Goal: Task Accomplishment & Management: Manage account settings

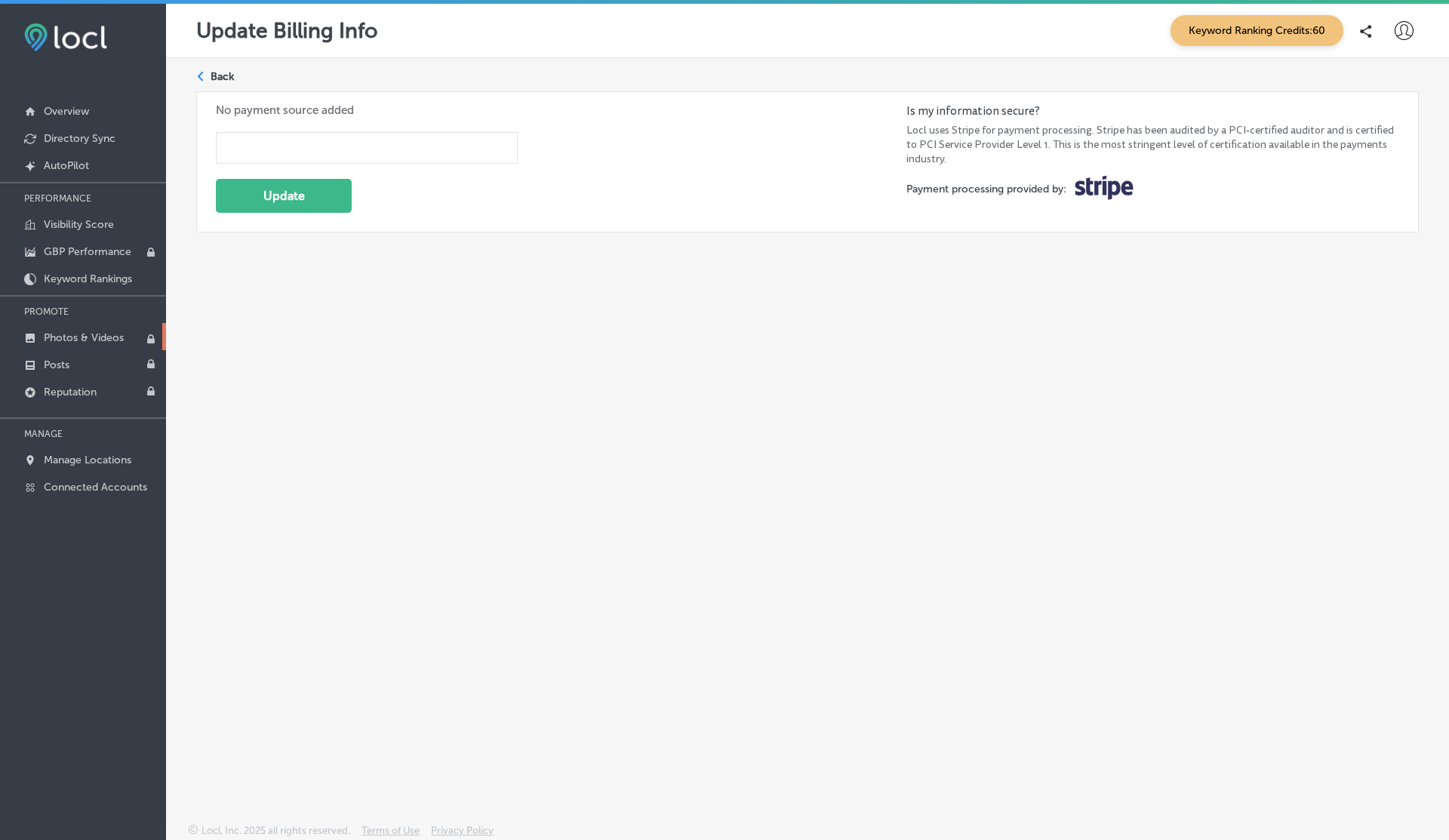
click at [68, 343] on link "Photos & Videos" at bounding box center [82, 336] width 166 height 27
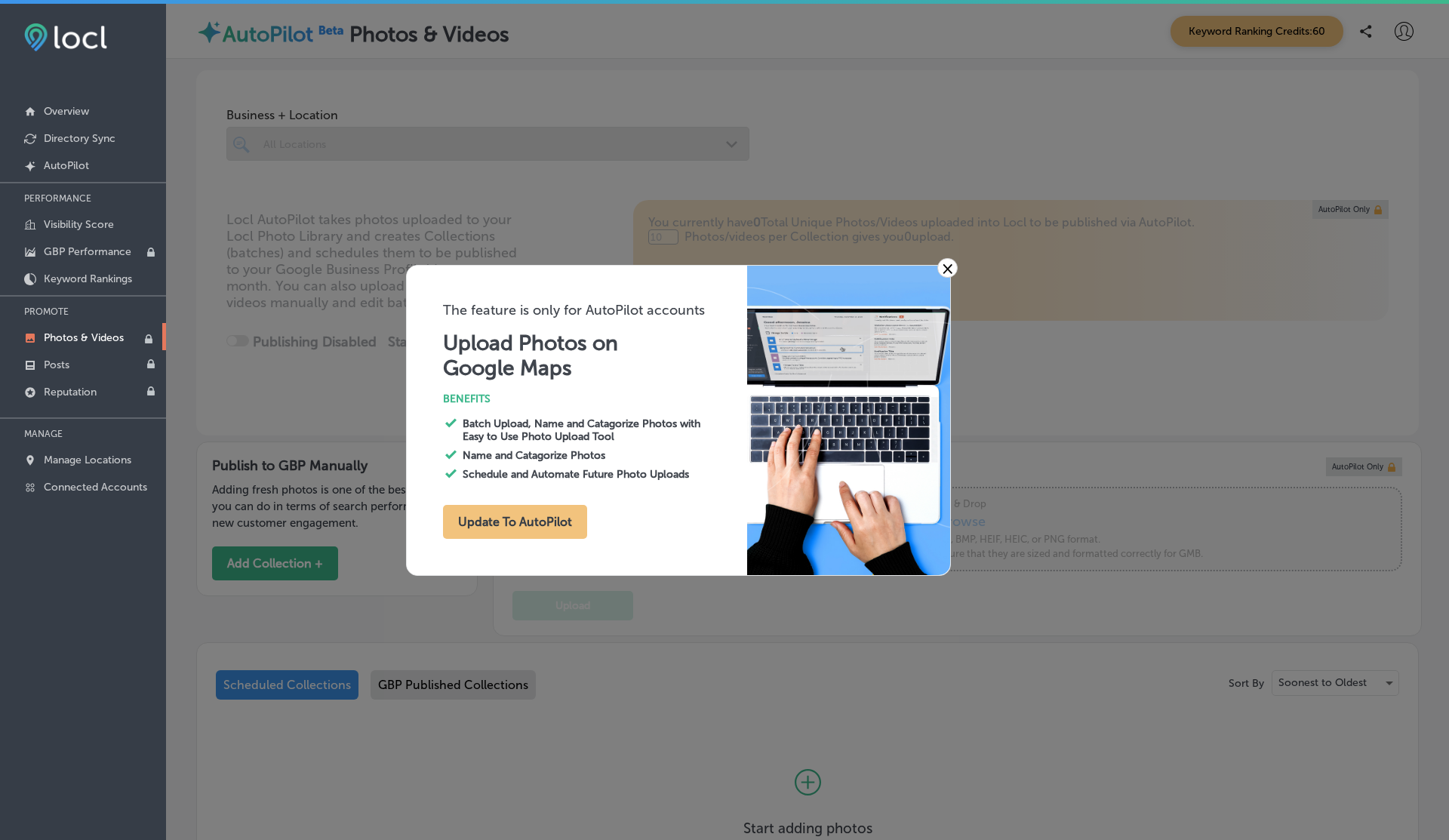
type input "0"
click at [952, 266] on link "×" at bounding box center [947, 267] width 20 height 19
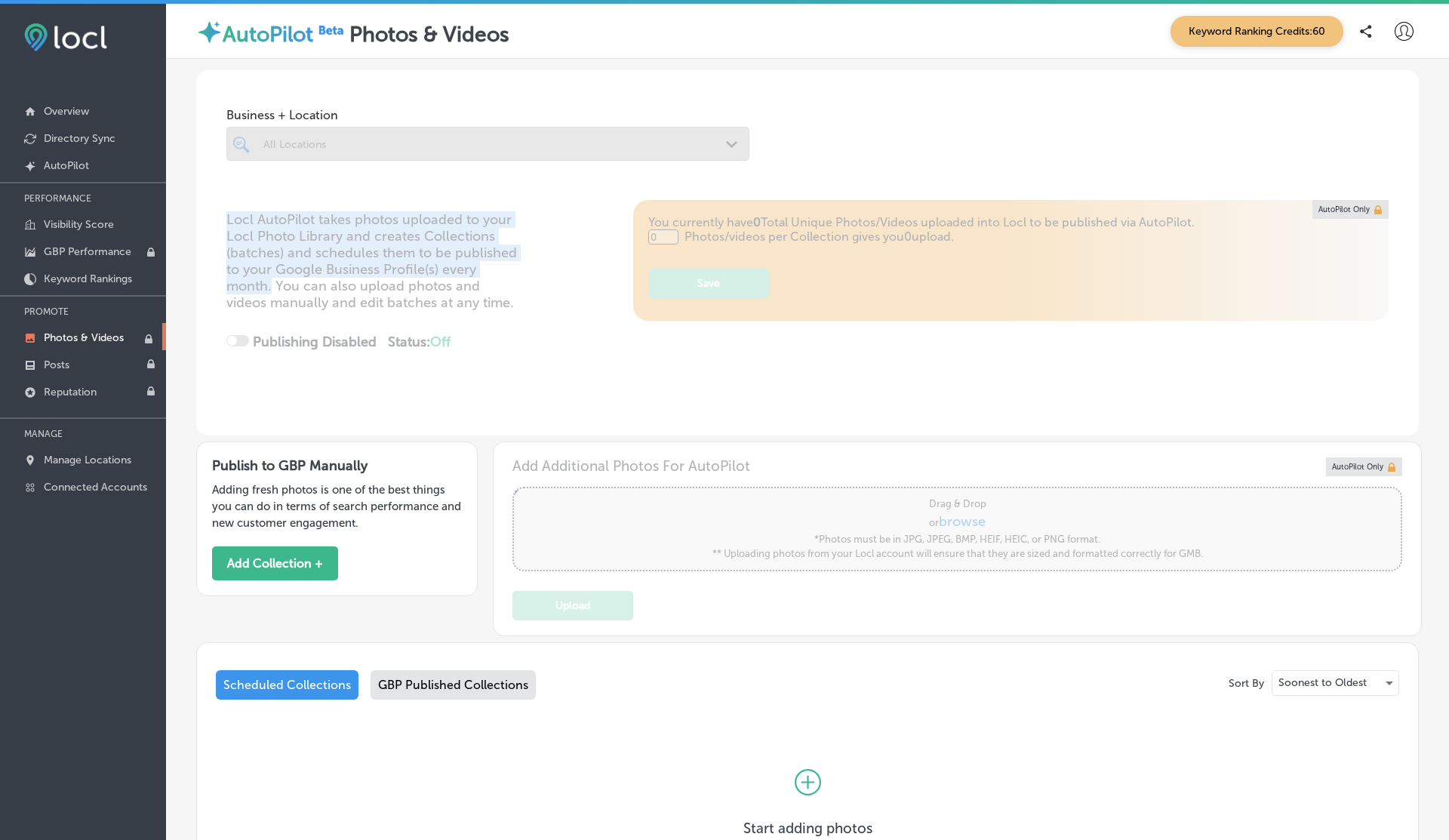
drag, startPoint x: 228, startPoint y: 219, endPoint x: 272, endPoint y: 290, distance: 83.5
click at [272, 290] on div "Locl AutoPilot takes photos uploaded to your Locl Photo Library and creates Col…" at bounding box center [808, 317] width 1223 height 236
copy p "Locl AutoPilot takes photos uploaded to your Locl Photo Library and creates Col…"
click at [86, 226] on p "Visibility Score" at bounding box center [79, 225] width 70 height 13
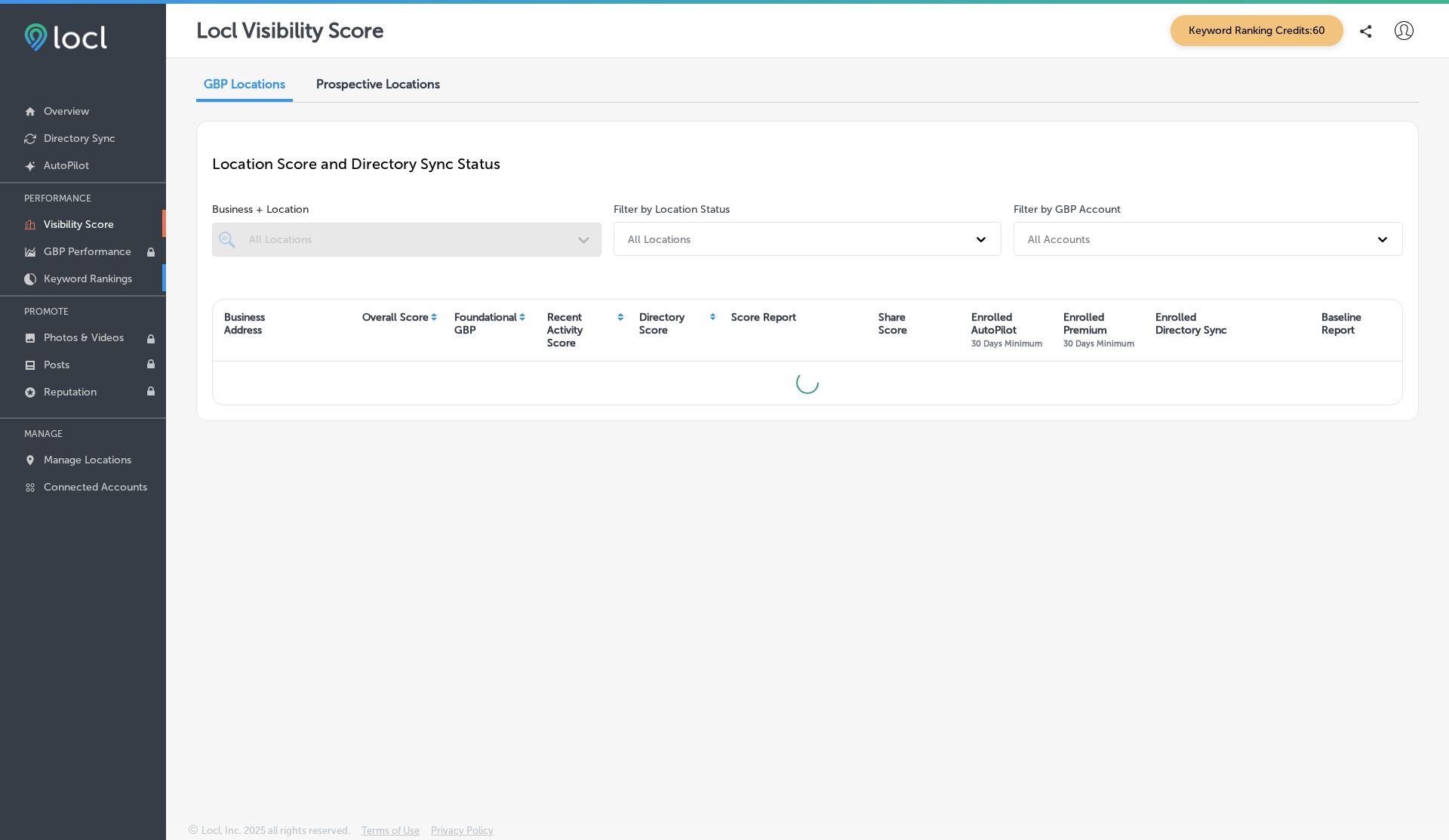
click at [89, 276] on p "Keyword Rankings" at bounding box center [87, 278] width 88 height 13
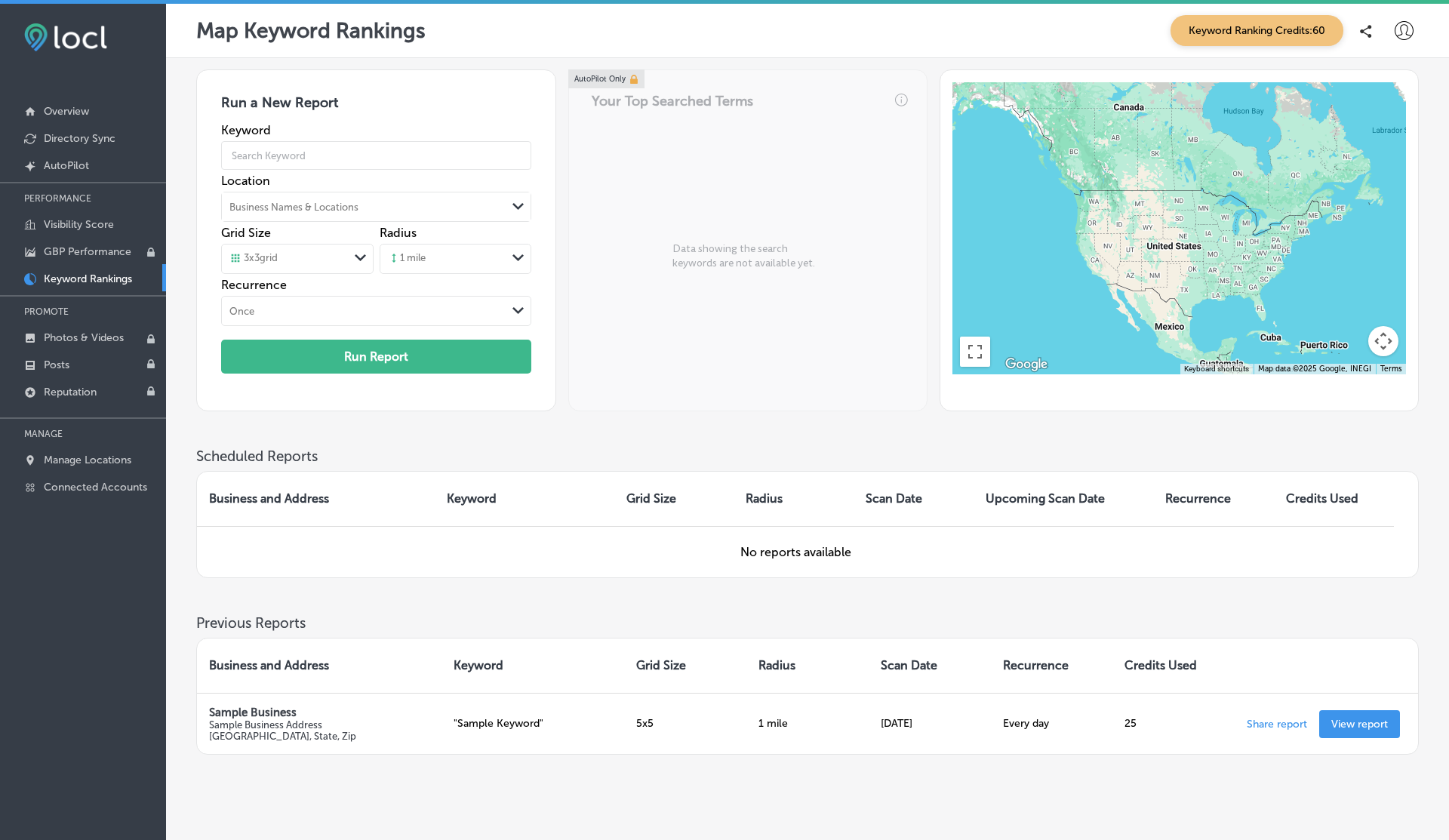
scroll to position [49, 0]
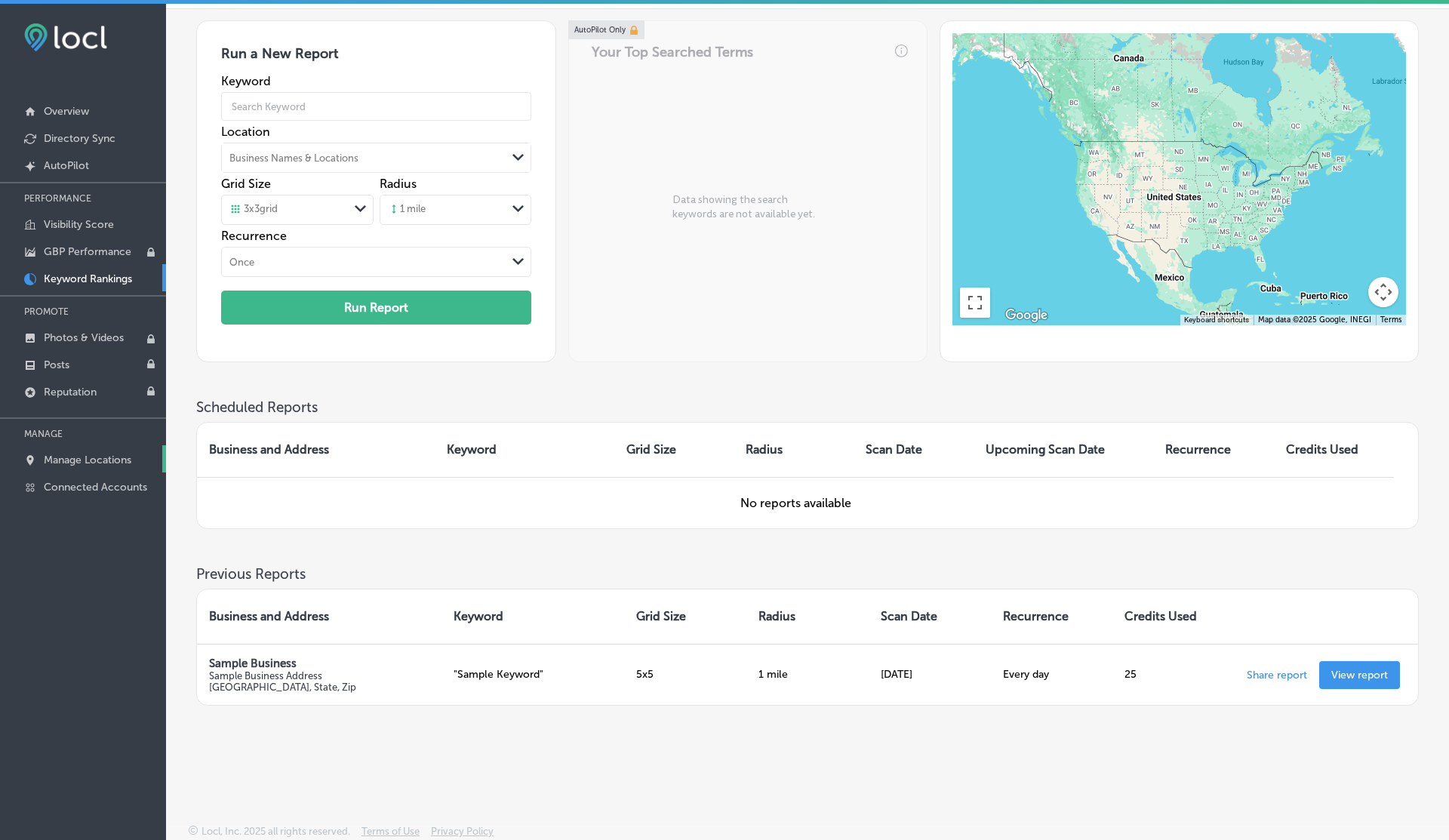
click at [76, 457] on p "Manage Locations" at bounding box center [87, 460] width 88 height 13
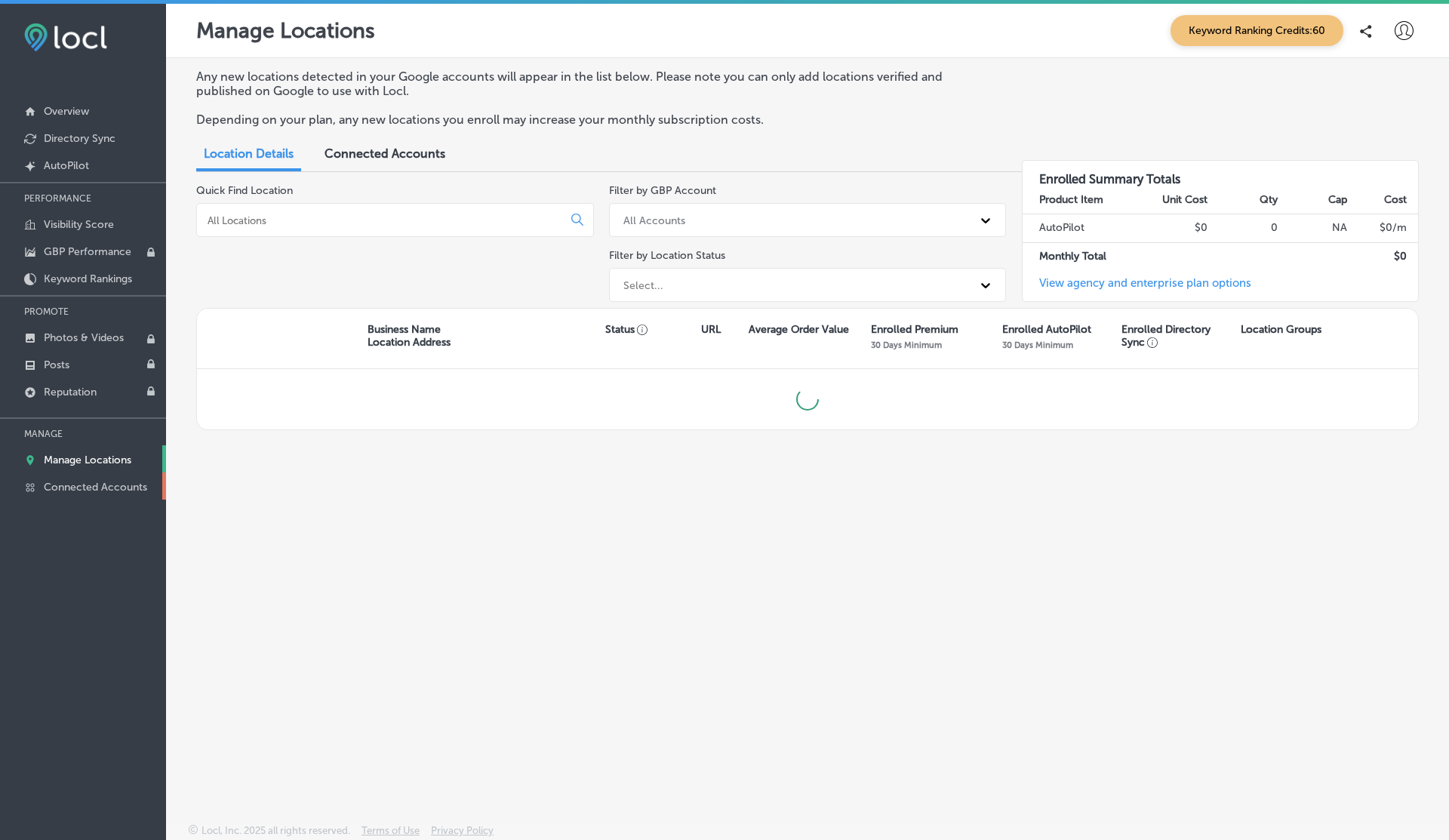
click at [68, 486] on p "Connected Accounts" at bounding box center [95, 488] width 104 height 13
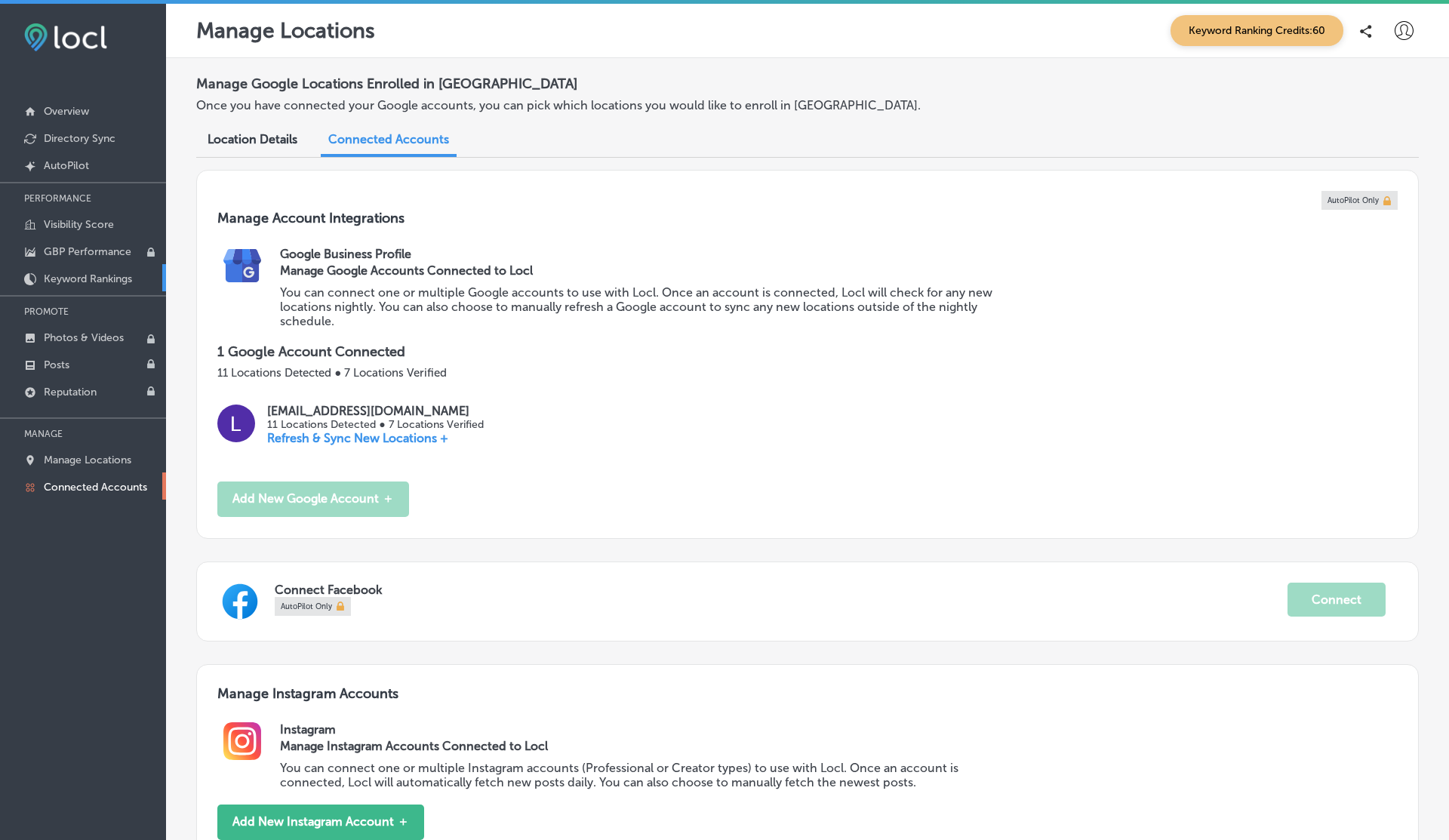
click at [98, 283] on p "Keyword Rankings" at bounding box center [87, 278] width 88 height 13
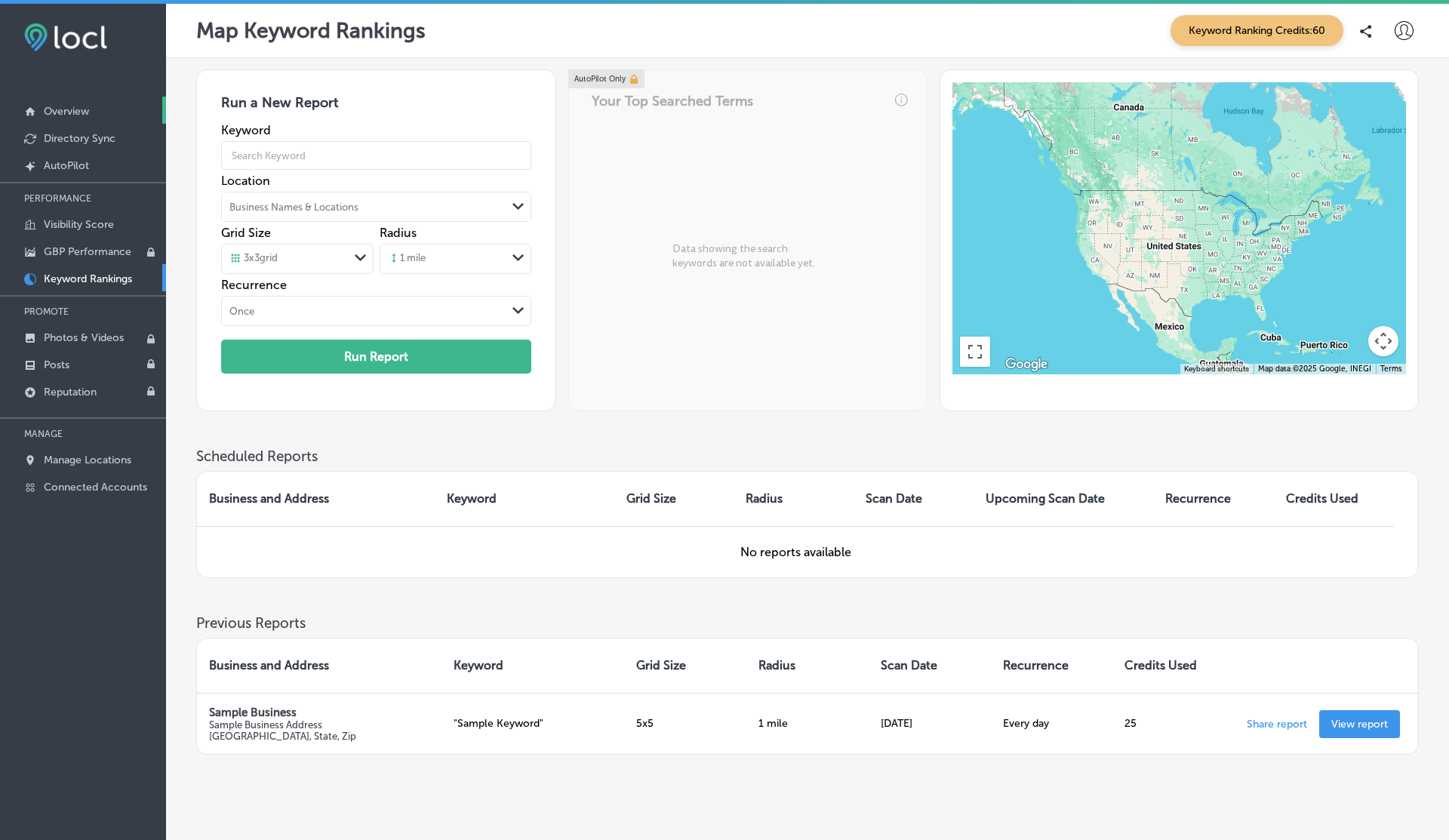
click at [57, 107] on p "Overview" at bounding box center [66, 111] width 45 height 13
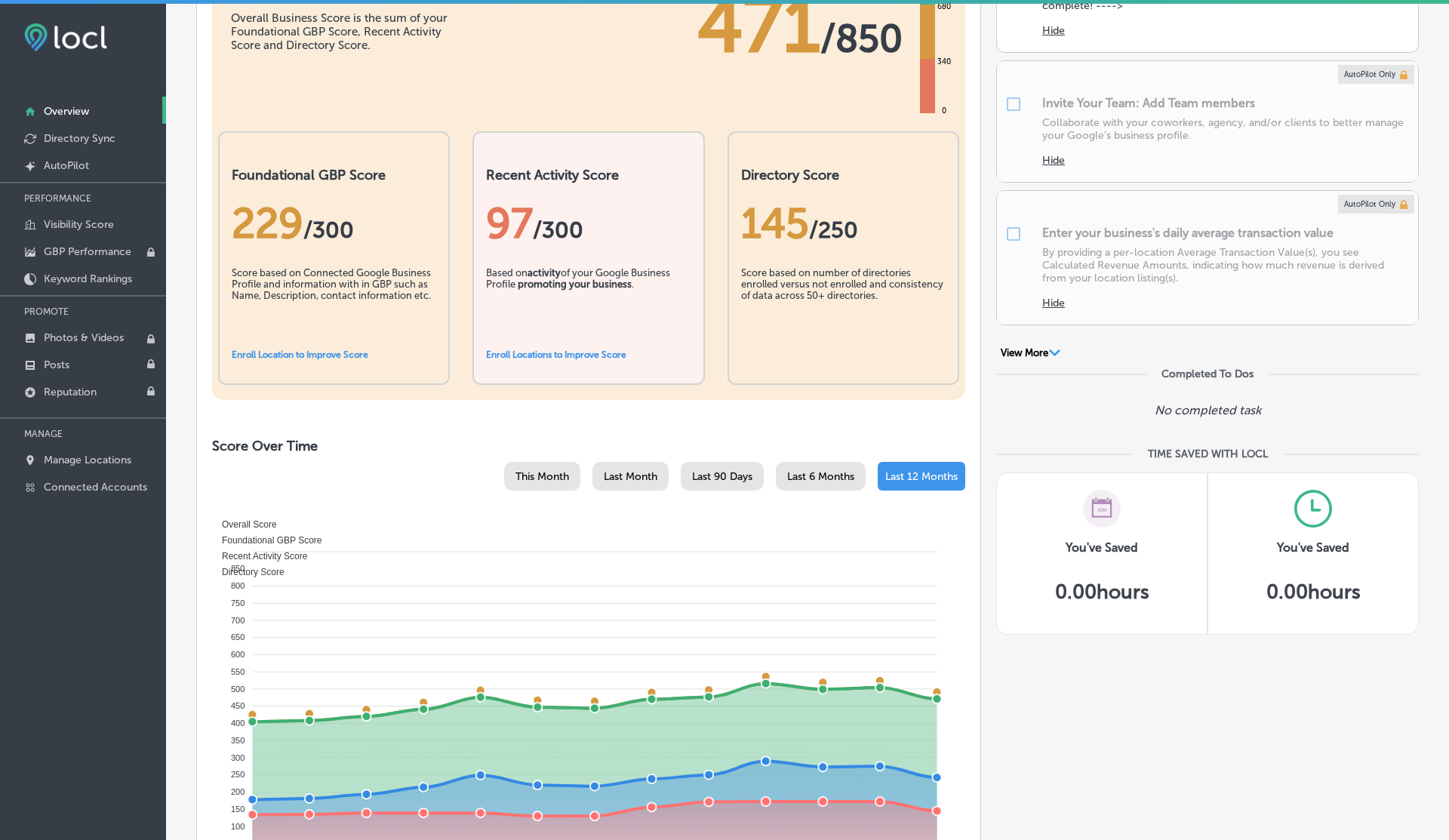
scroll to position [809, 0]
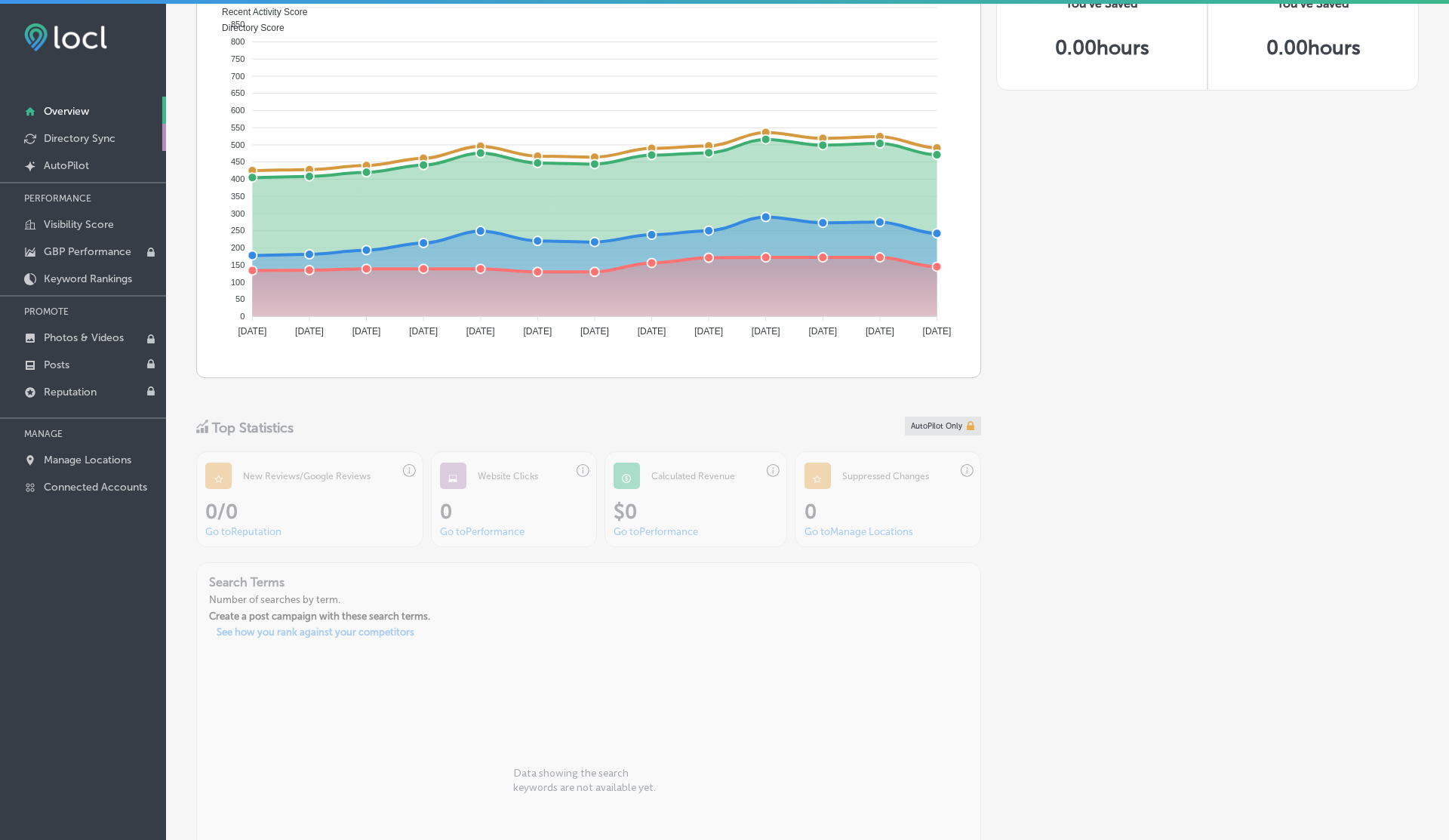
click at [89, 134] on p "Directory Sync" at bounding box center [79, 139] width 71 height 13
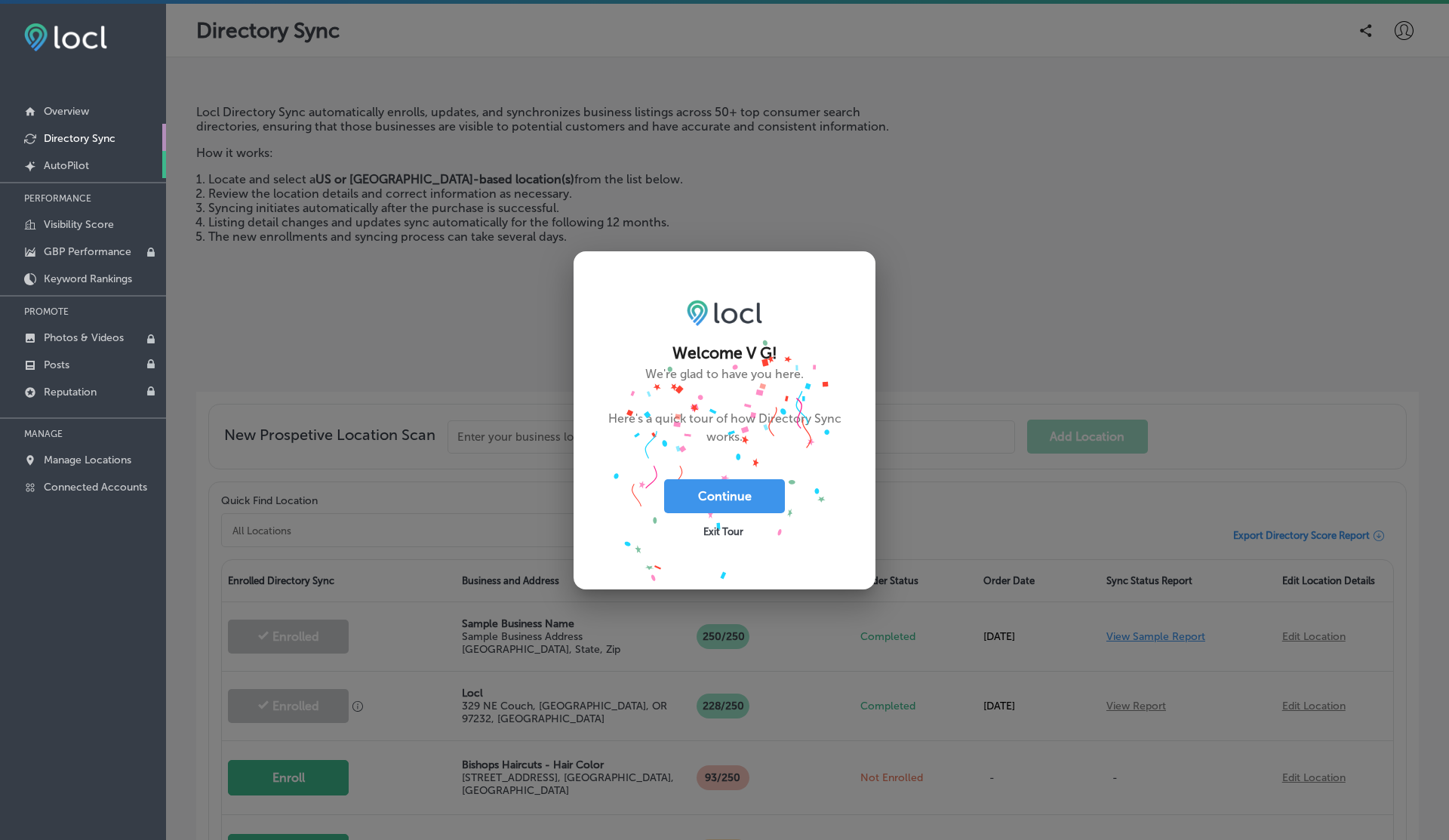
click at [69, 171] on link "Created by potrace 1.10, written by [PERSON_NAME] [DATE]-[DATE] AutoPilot" at bounding box center [82, 164] width 166 height 27
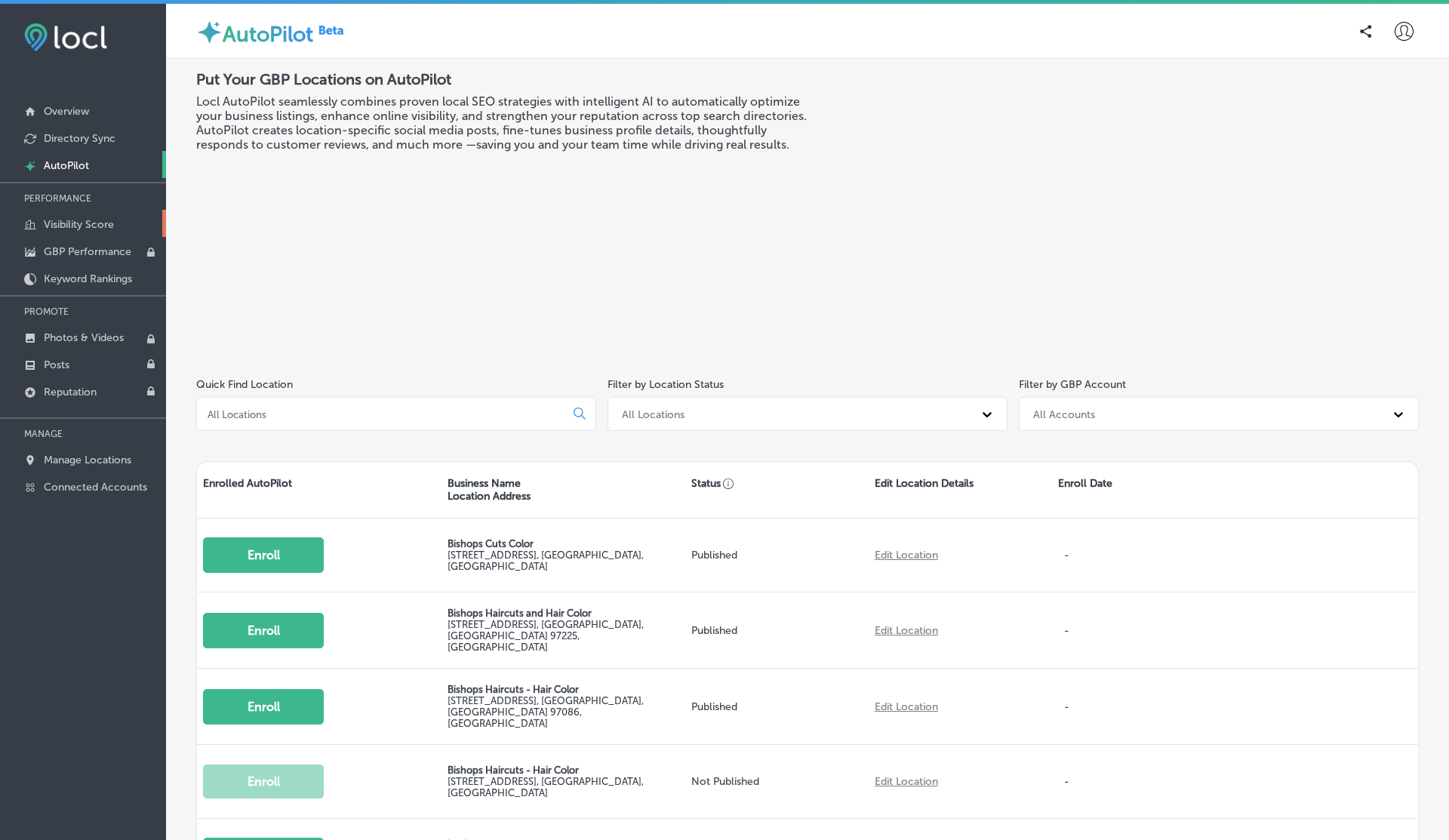
click at [49, 228] on p "Visibility Score" at bounding box center [79, 225] width 70 height 13
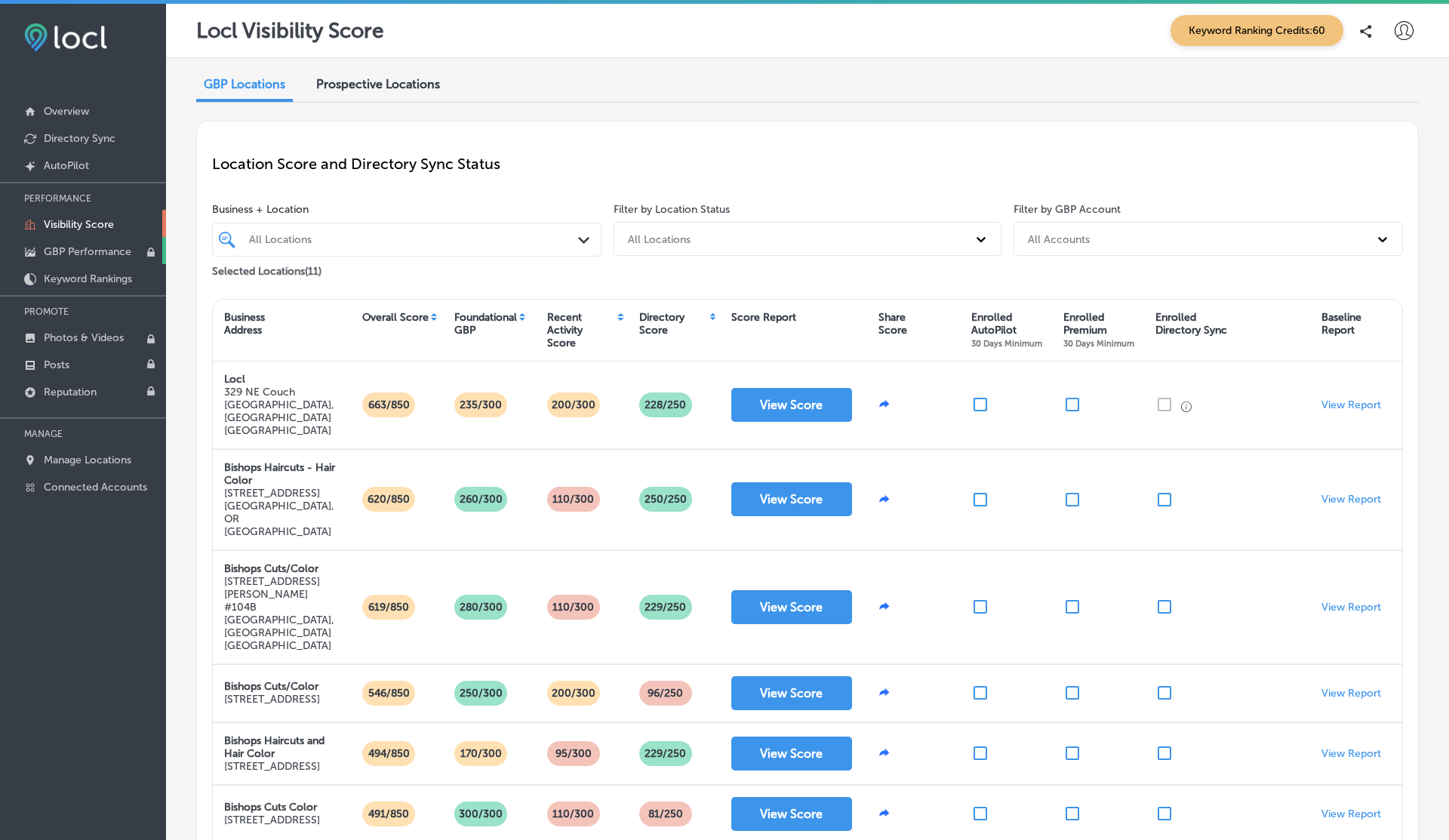
click at [93, 241] on link "GBP Performance" at bounding box center [82, 250] width 166 height 27
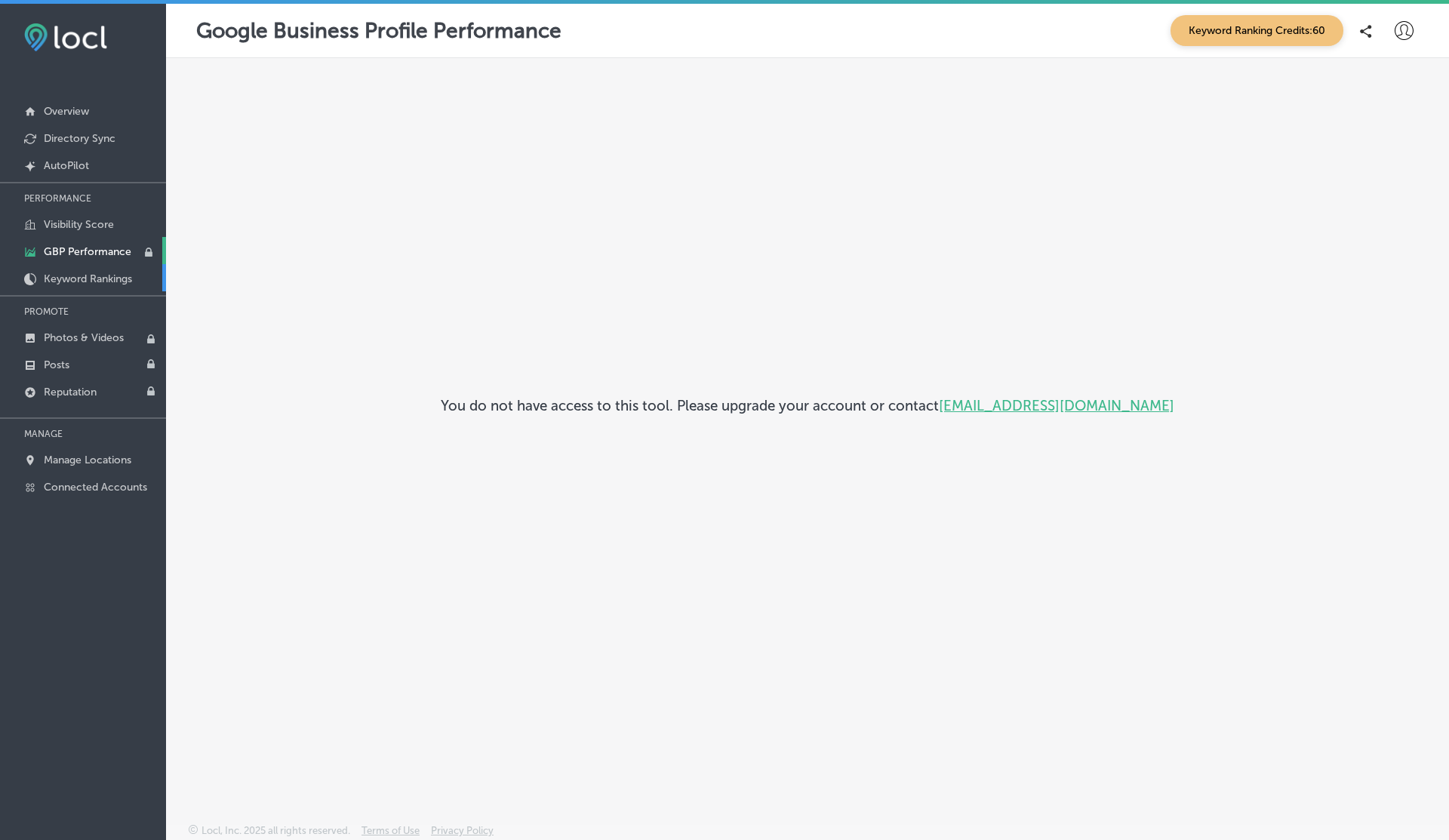
click at [90, 280] on p "Keyword Rankings" at bounding box center [87, 278] width 88 height 13
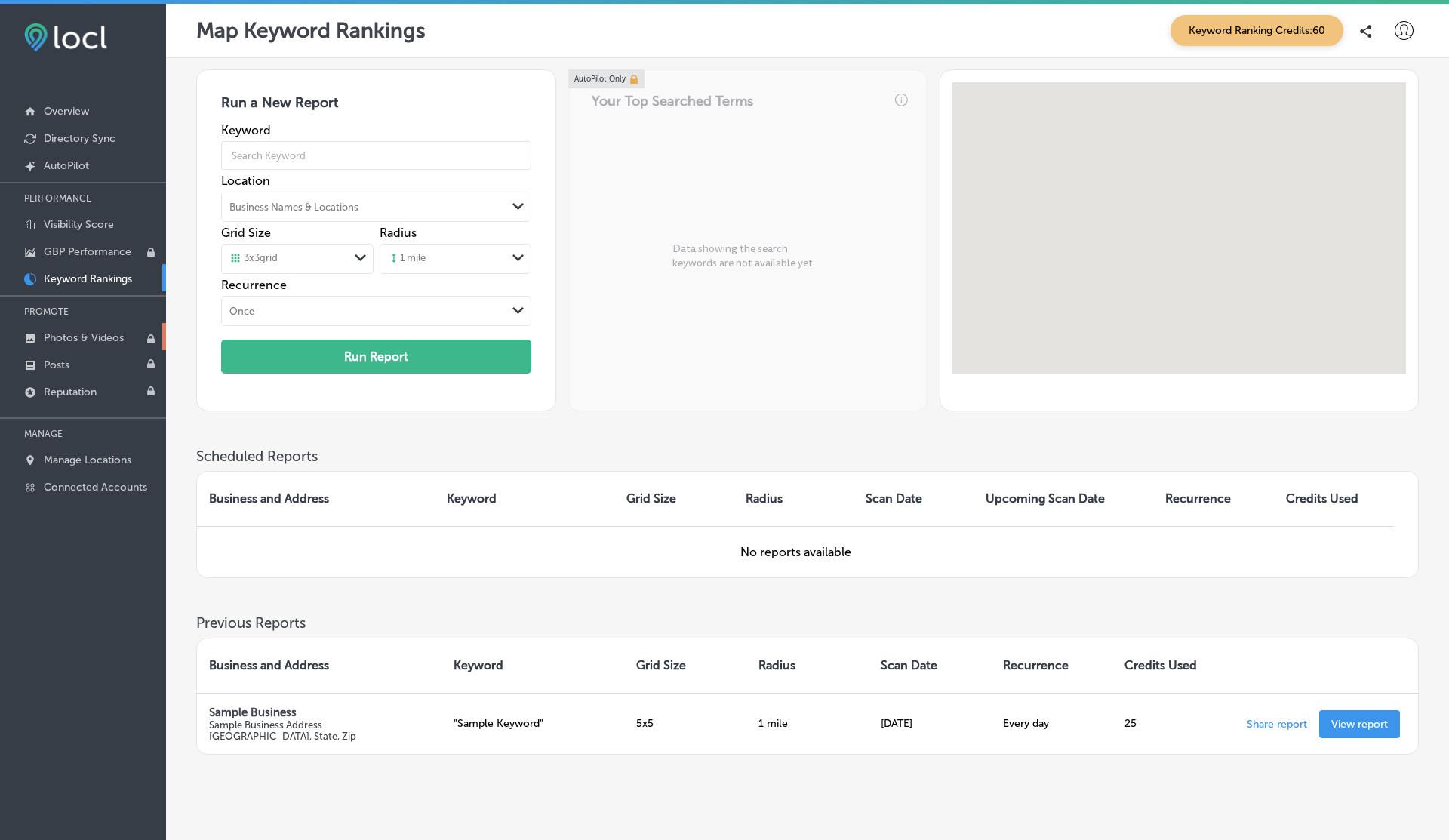
click at [86, 332] on p "Photos & Videos" at bounding box center [83, 338] width 80 height 13
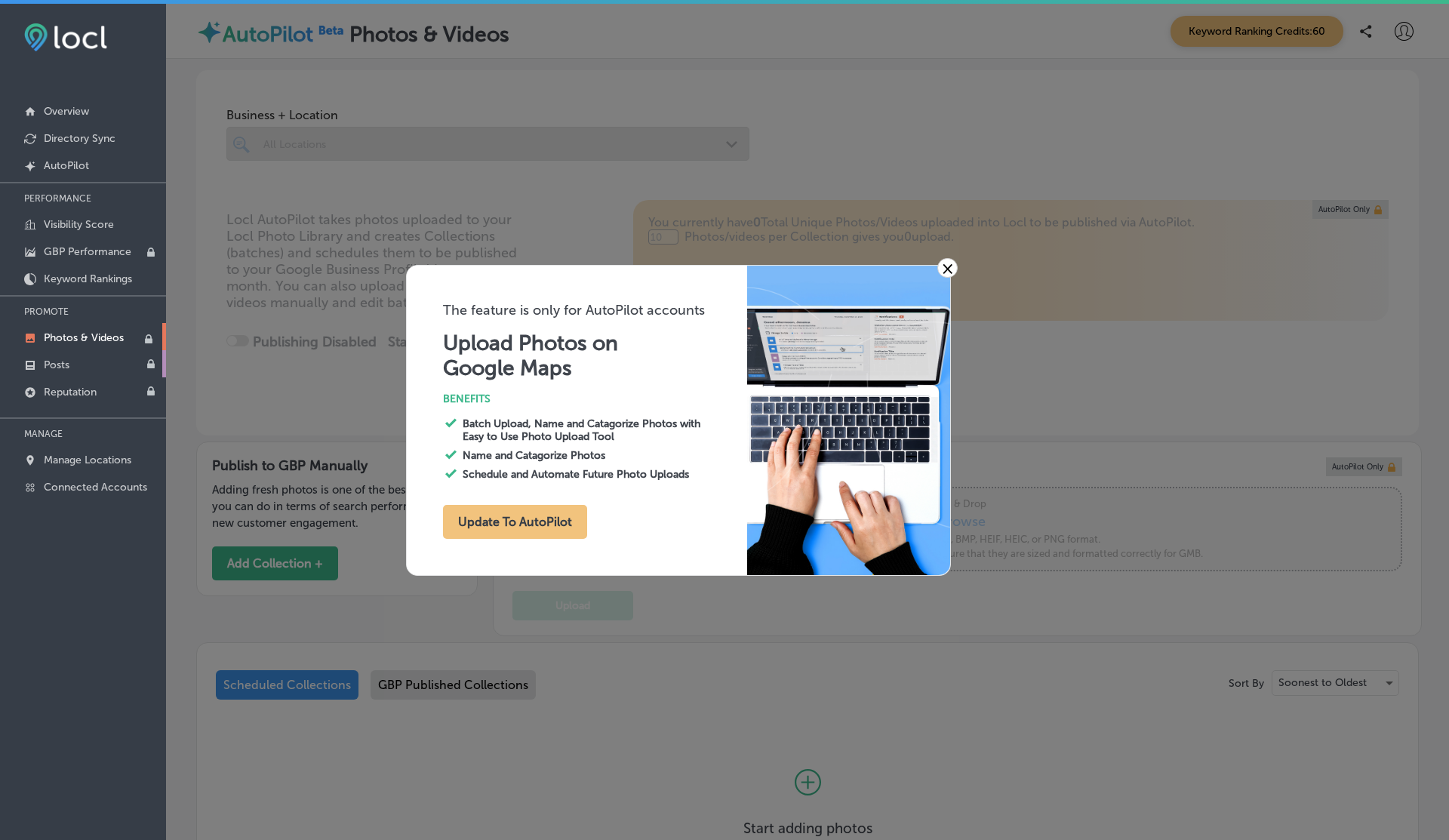
type input "0"
click at [73, 354] on link "Posts" at bounding box center [82, 364] width 166 height 27
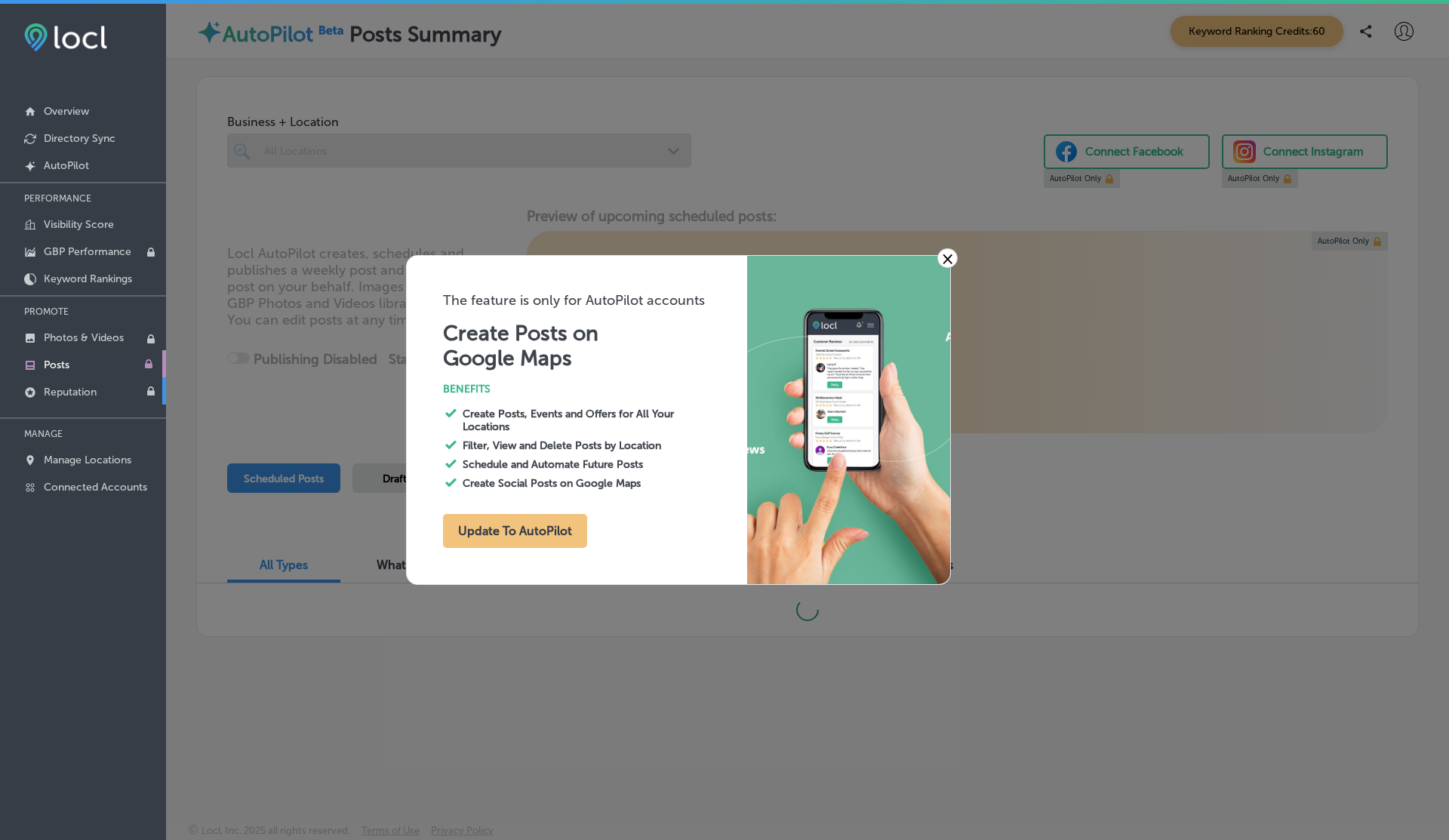
click at [73, 397] on link "Reputation" at bounding box center [82, 390] width 166 height 27
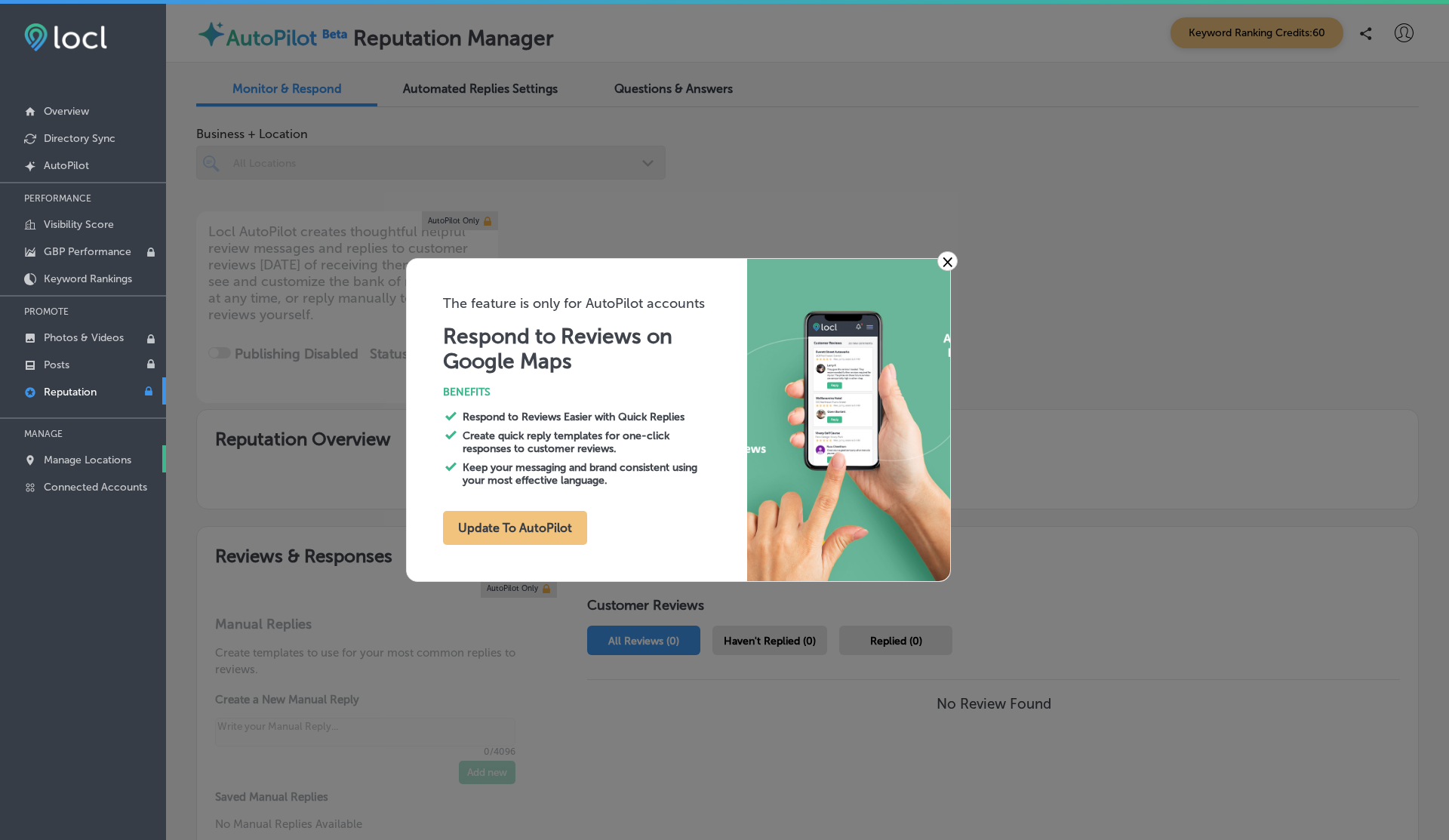
click at [77, 457] on p "Manage Locations" at bounding box center [87, 460] width 88 height 13
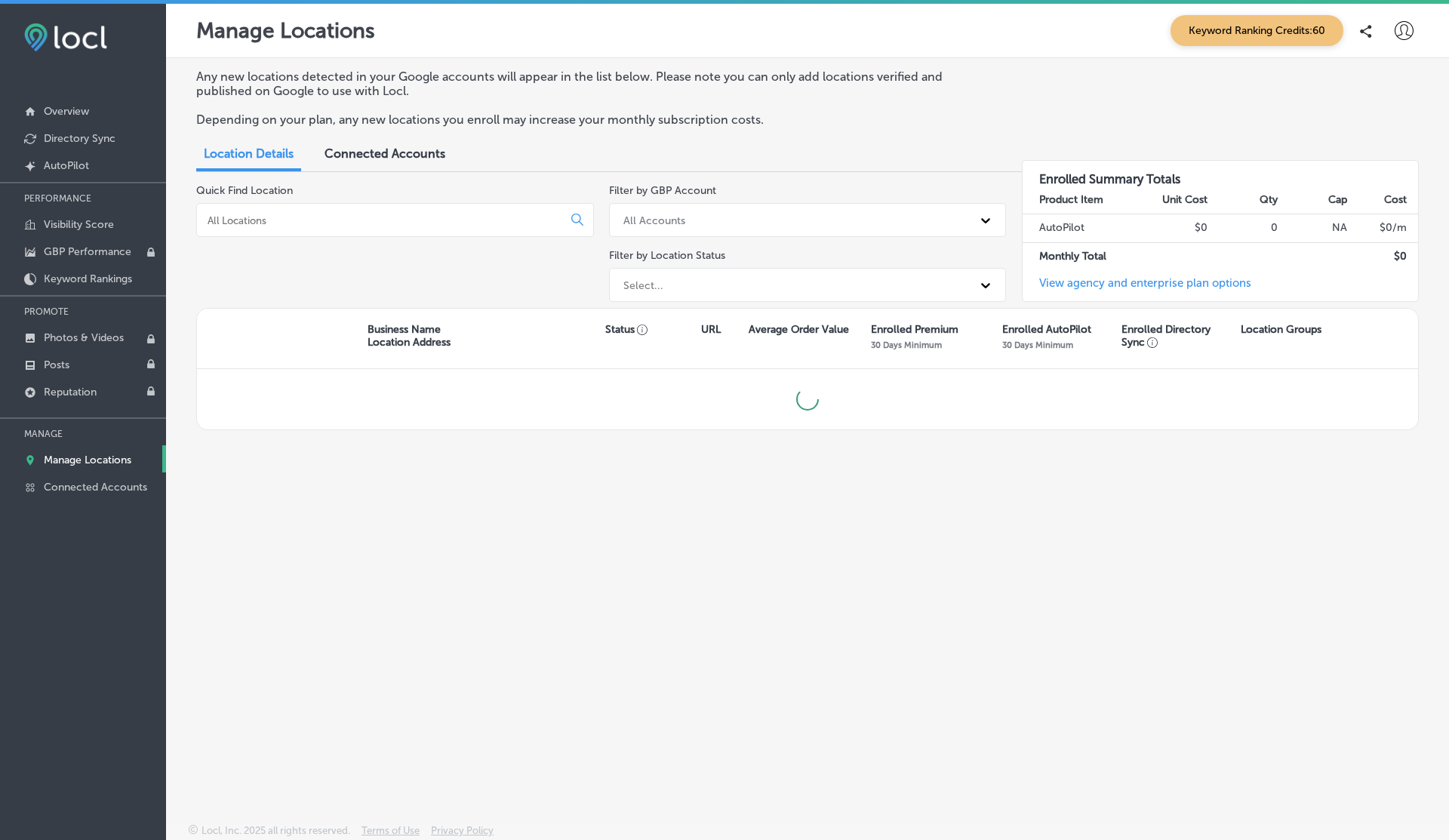
click at [389, 149] on span "Connected Accounts" at bounding box center [385, 153] width 121 height 14
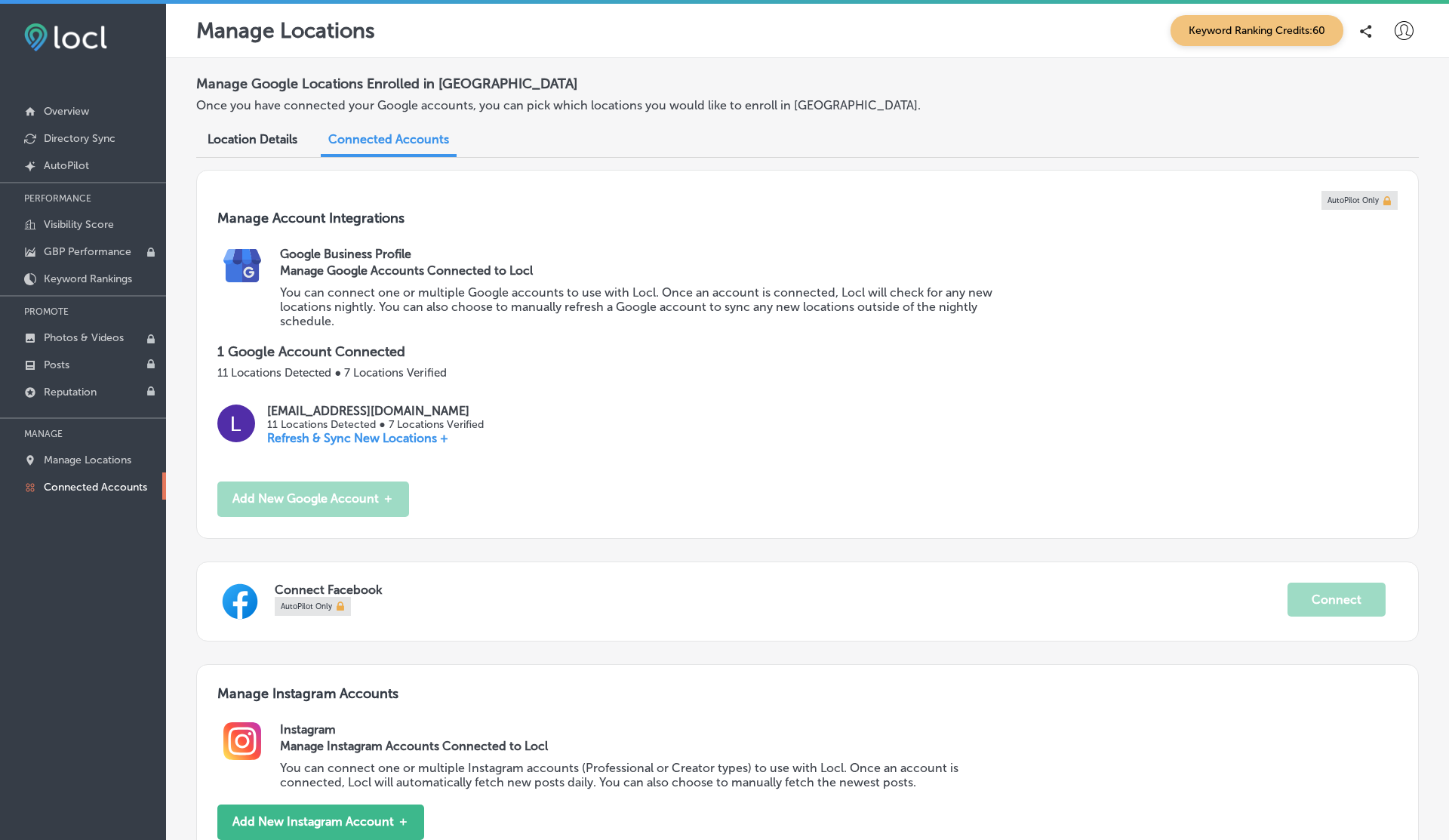
click at [1403, 27] on icon at bounding box center [1404, 31] width 19 height 19
click at [868, 391] on div at bounding box center [724, 420] width 1449 height 840
click at [1403, 41] on div at bounding box center [1404, 31] width 31 height 31
click at [1391, 93] on p "My Account" at bounding box center [1382, 85] width 68 height 19
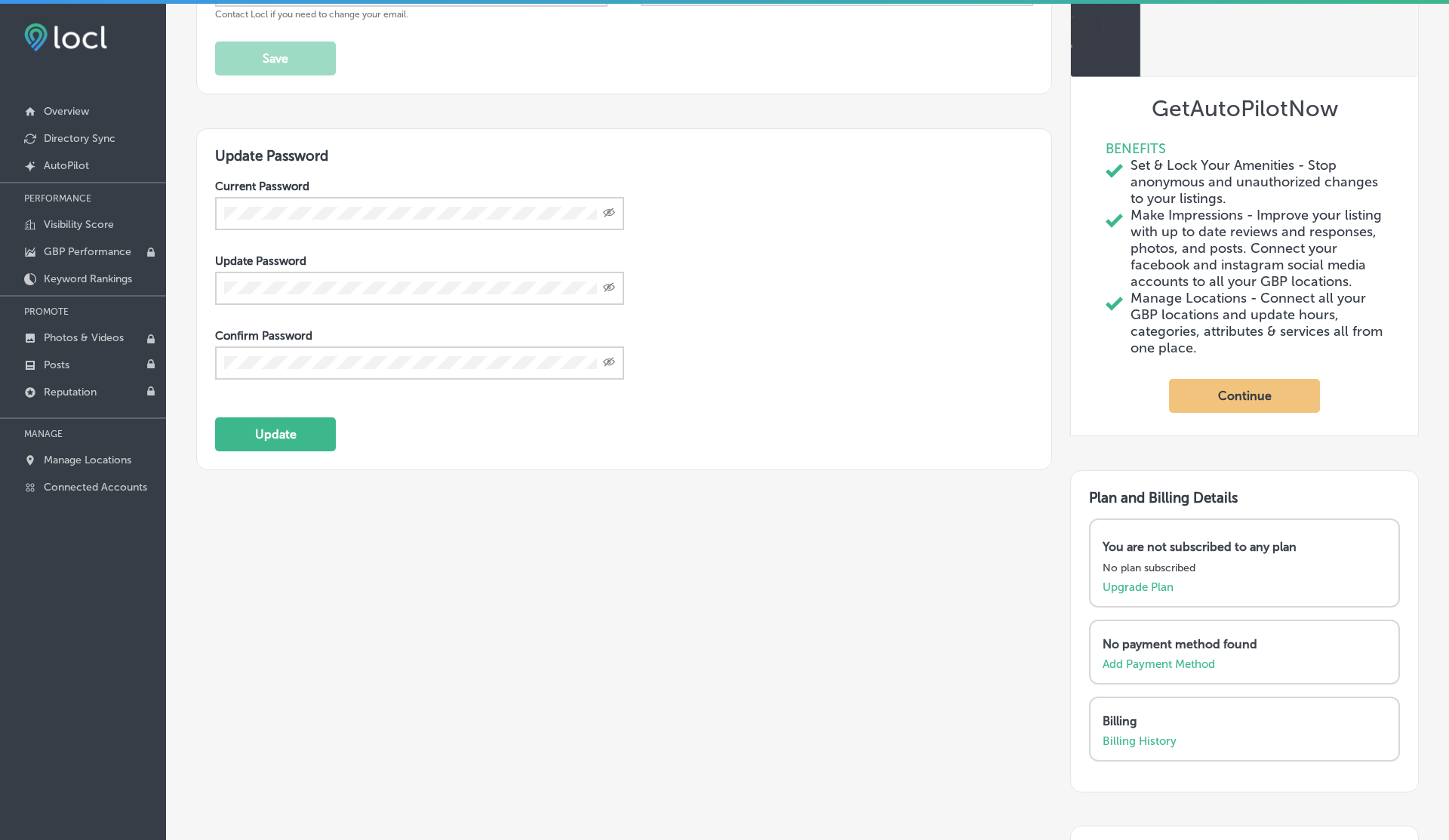
scroll to position [304, 0]
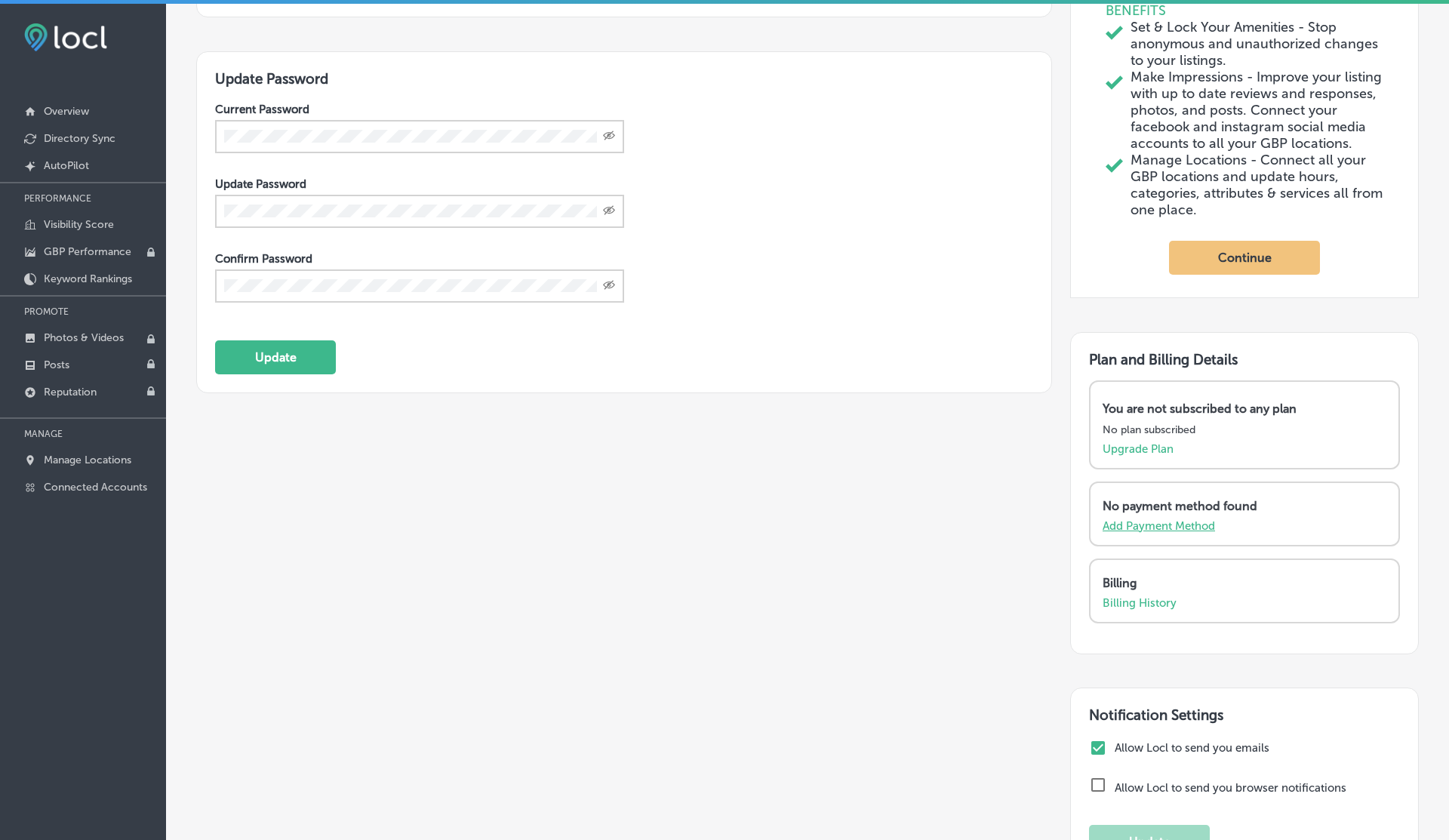
click at [1153, 533] on p "Add Payment Method" at bounding box center [1159, 525] width 113 height 14
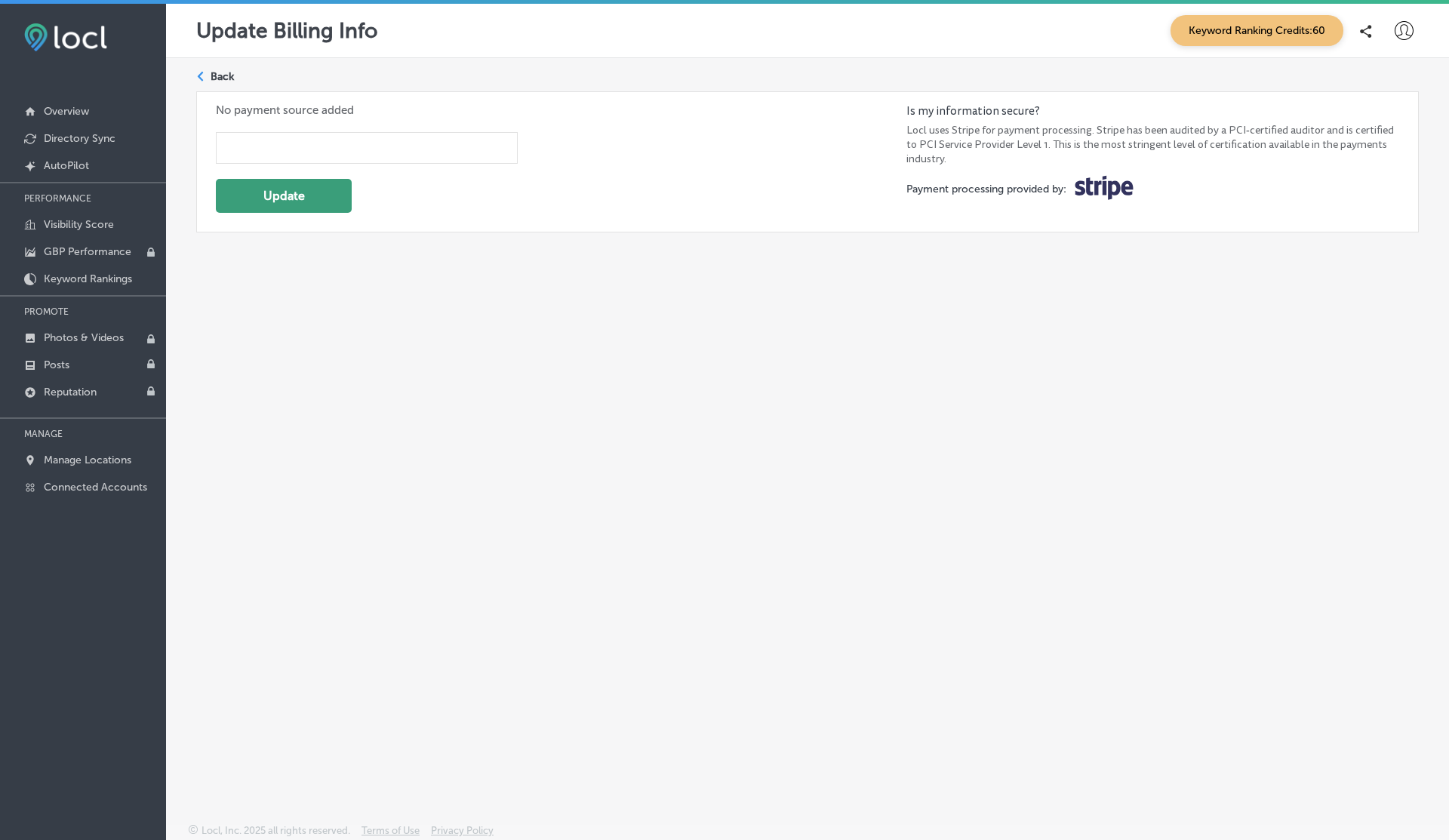
click at [287, 196] on button "Update" at bounding box center [283, 195] width 136 height 34
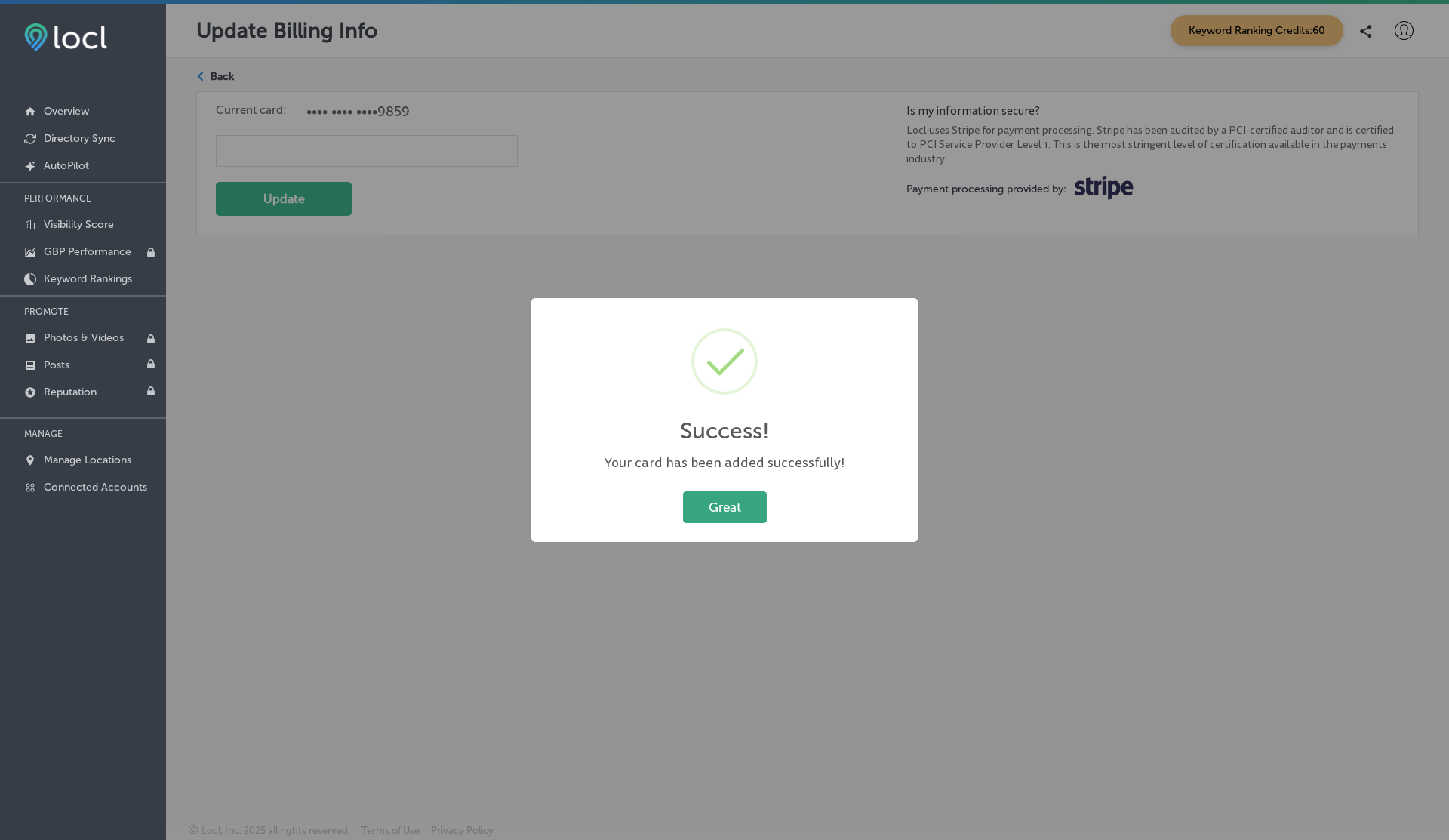
click at [736, 512] on button "Great" at bounding box center [724, 506] width 84 height 31
